Goal: Task Accomplishment & Management: Manage account settings

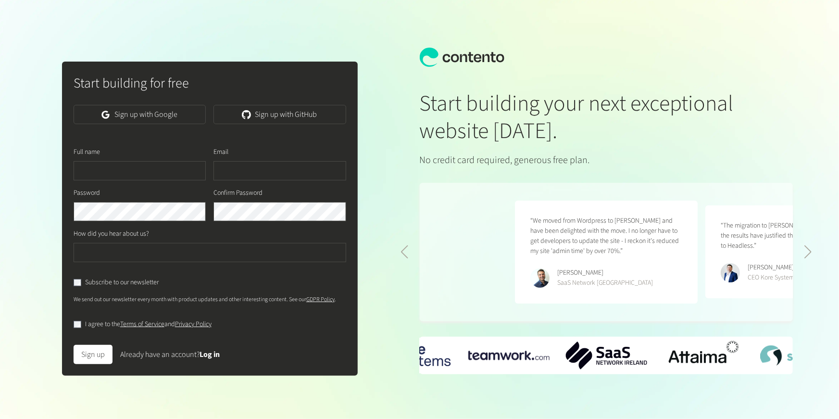
scroll to position [0, 381]
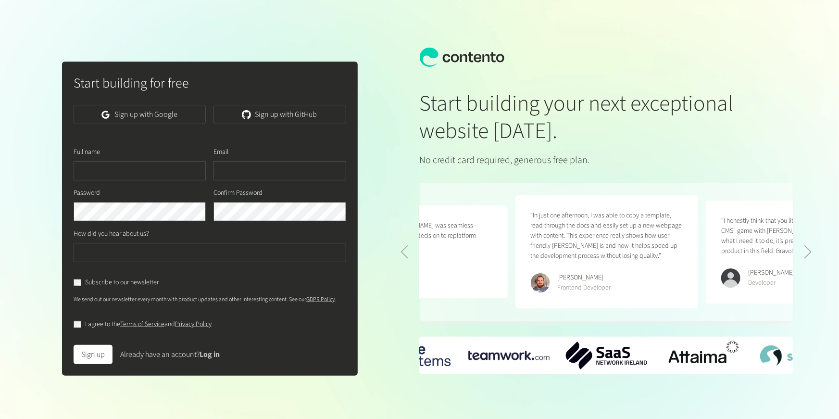
click at [220, 351] on link "Log in" at bounding box center [210, 354] width 20 height 11
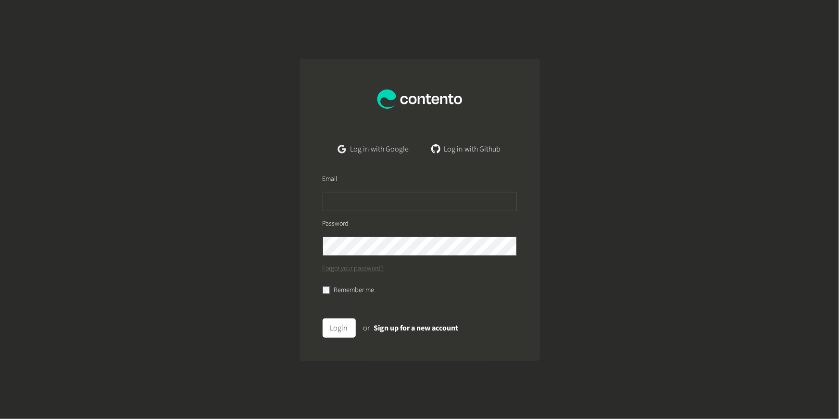
click at [380, 151] on link "Log in with Google" at bounding box center [373, 148] width 86 height 19
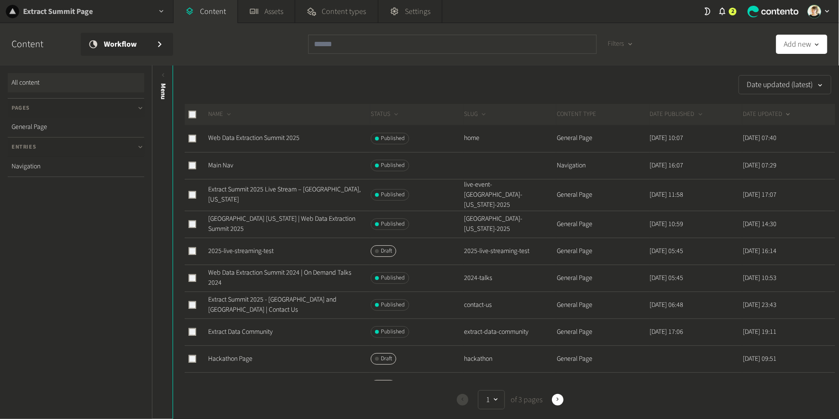
click at [77, 10] on h2 "Extract Summit Page" at bounding box center [58, 12] width 70 height 12
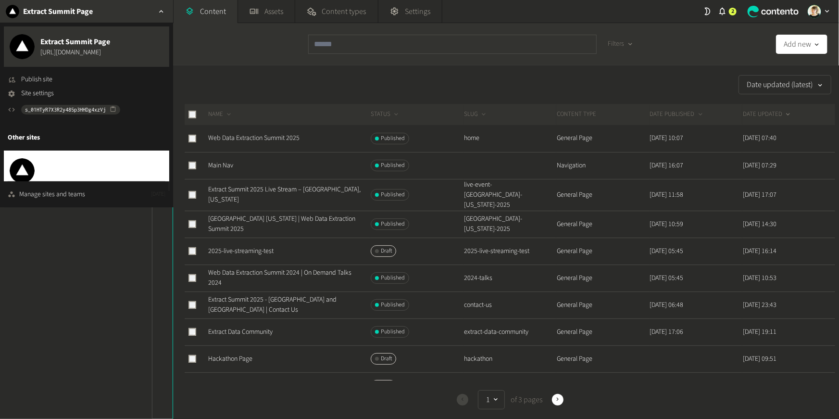
click at [69, 171] on span "[URL][DOMAIN_NAME]" at bounding box center [70, 176] width 61 height 10
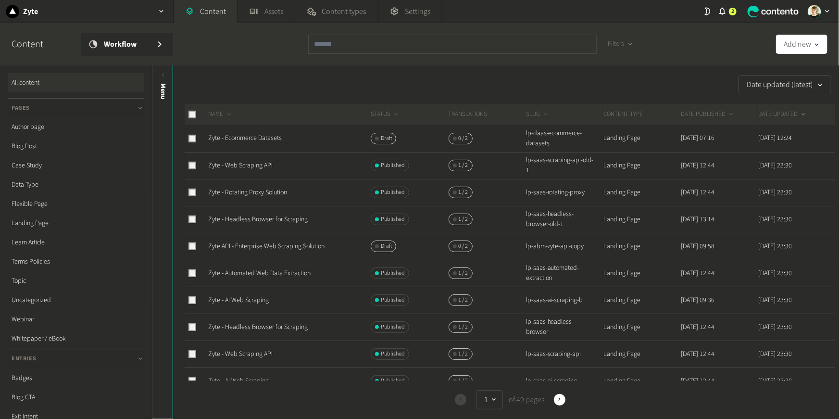
click at [833, 7] on div "button" at bounding box center [818, 11] width 33 height 23
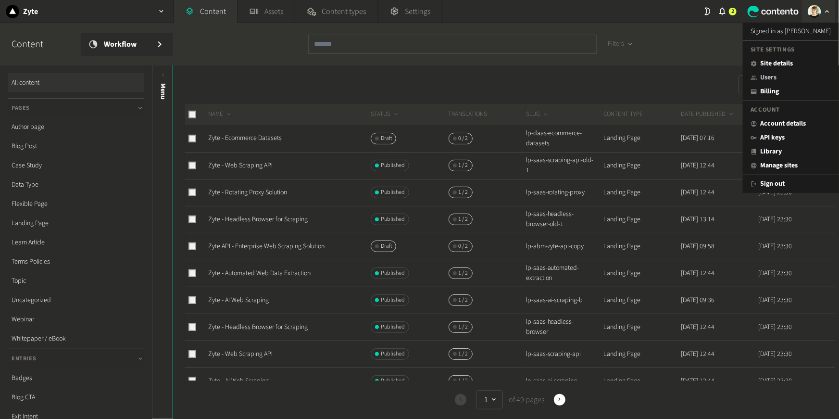
click at [771, 75] on link "Users" at bounding box center [791, 78] width 81 height 10
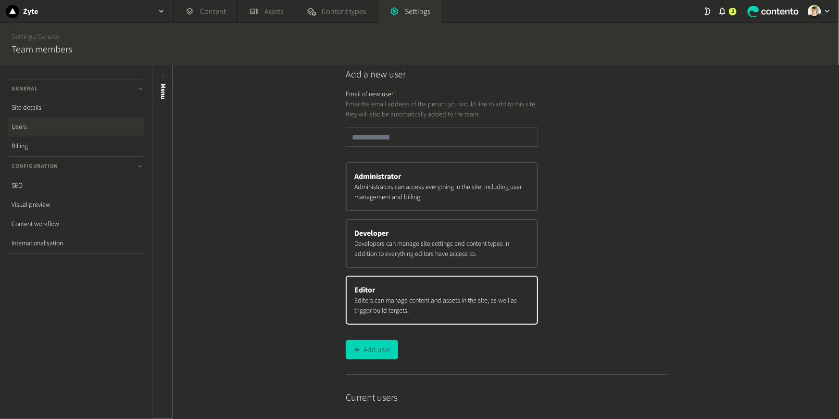
scroll to position [6, 0]
click at [370, 348] on button "Add user" at bounding box center [372, 349] width 52 height 19
type input "****"
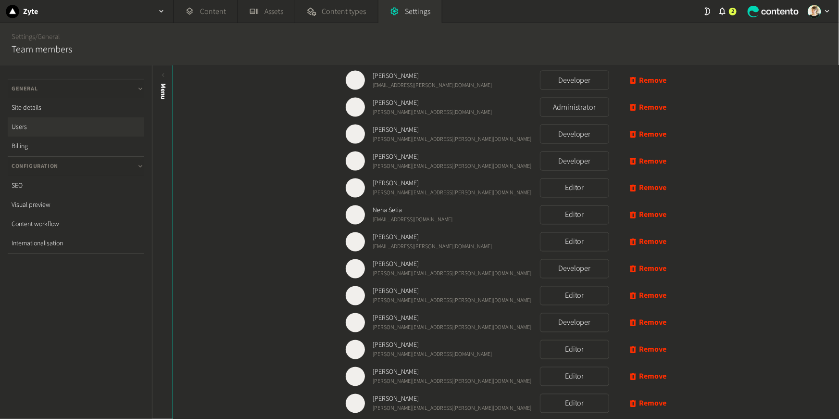
scroll to position [857, 0]
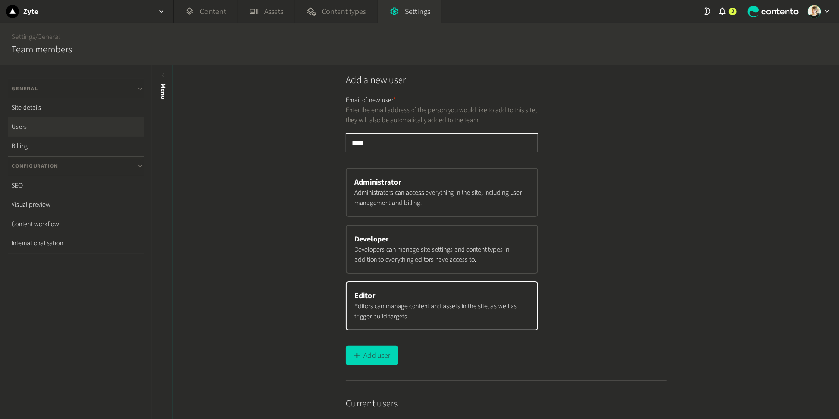
scroll to position [857, 0]
